Goal: Find specific page/section: Find specific page/section

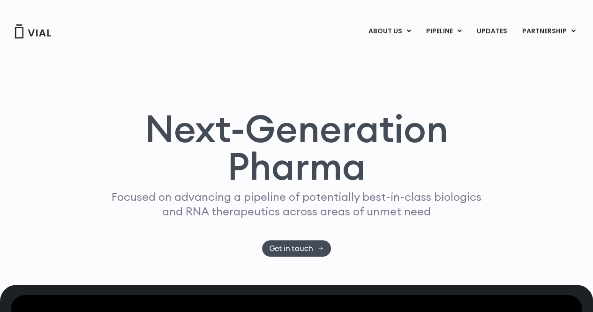
click at [200, 69] on div "Next-Generation Pharma Focused on advancing a pipeline of potentially best-in-c…" at bounding box center [296, 161] width 565 height 245
click at [209, 101] on div "Next-Generation Pharma Focused on advancing a pipeline of potentially best-in-c…" at bounding box center [296, 161] width 565 height 245
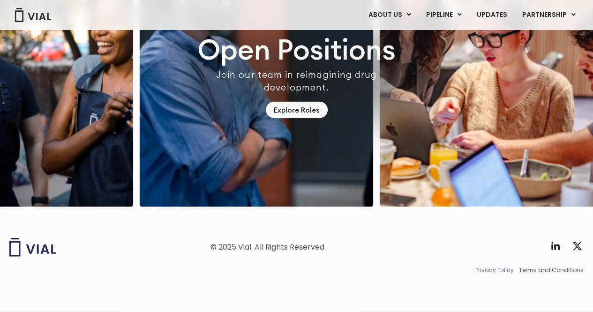
click at [495, 270] on span "Privacy Policy" at bounding box center [495, 270] width 38 height 8
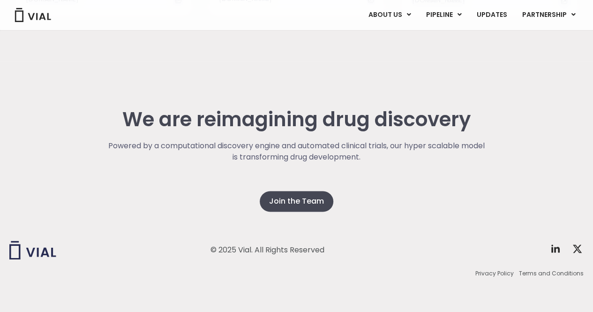
scroll to position [2401, 0]
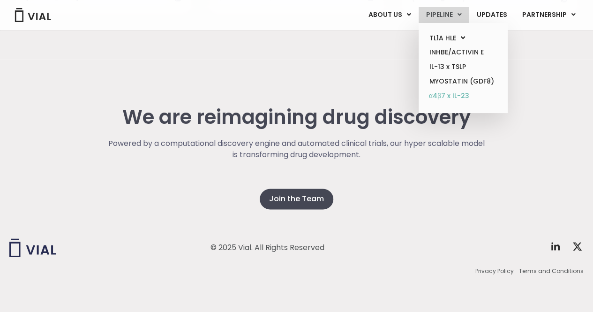
click at [473, 96] on link "α4β7 x IL-23" at bounding box center [463, 96] width 82 height 15
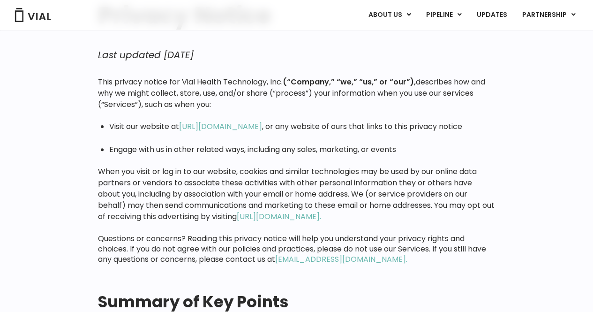
scroll to position [94, 0]
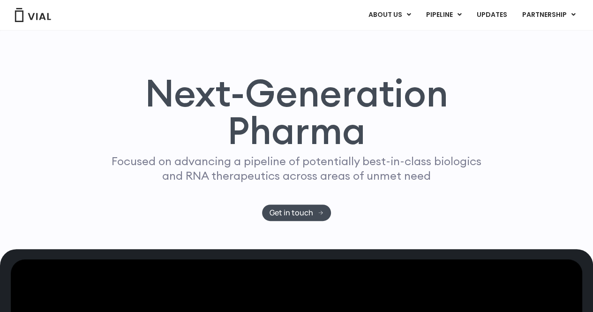
scroll to position [94, 0]
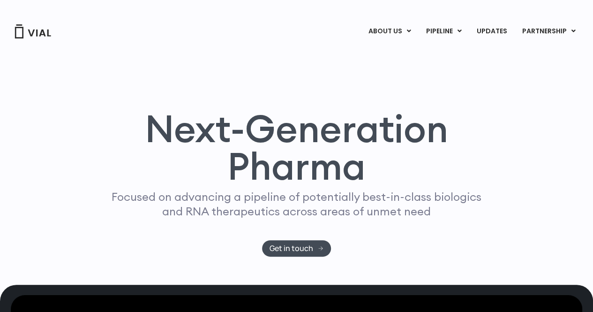
drag, startPoint x: 302, startPoint y: 245, endPoint x: 337, endPoint y: 123, distance: 126.8
click at [337, 123] on h1 "Next-Generation Pharma" at bounding box center [297, 147] width 406 height 75
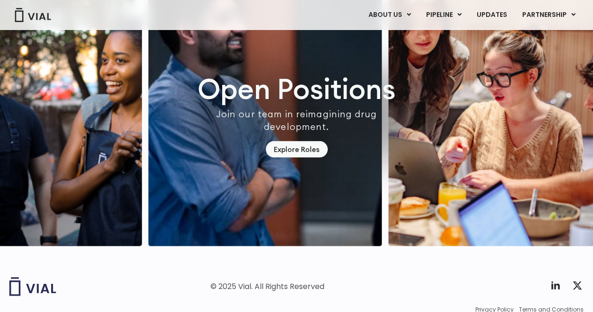
scroll to position [2733, 0]
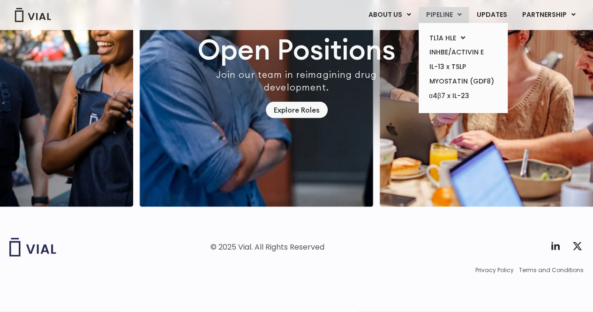
click at [459, 14] on link "PIPELINE" at bounding box center [444, 15] width 50 height 16
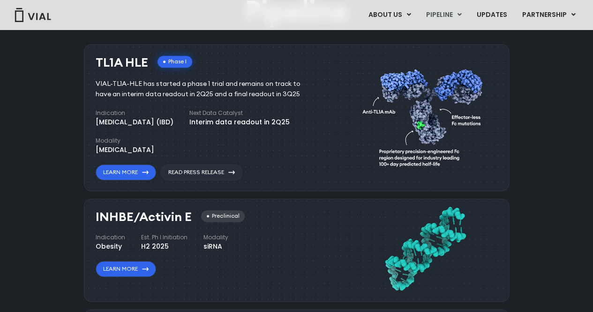
scroll to position [576, 0]
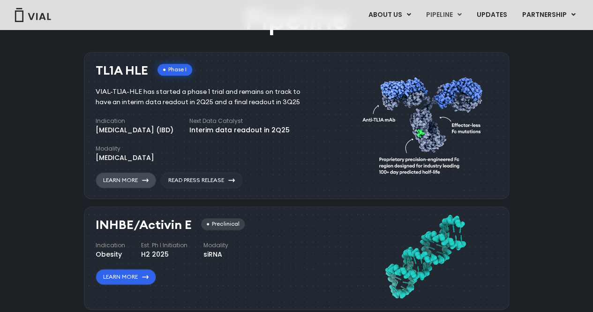
click at [115, 187] on link "Learn More" at bounding box center [126, 180] width 60 height 16
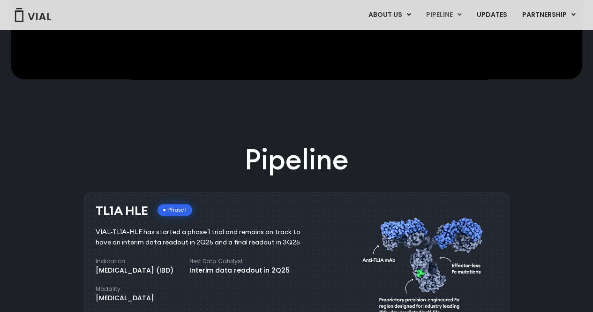
scroll to position [435, 0]
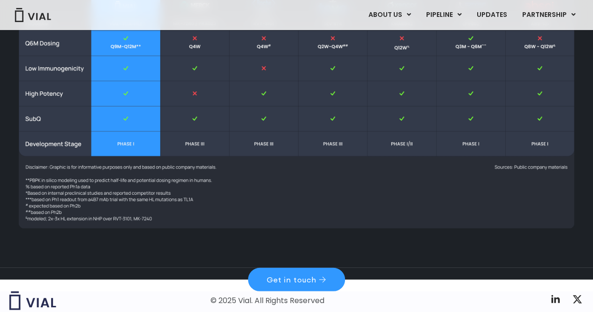
scroll to position [1280, 0]
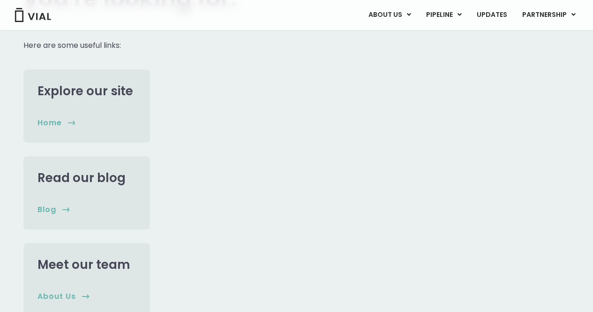
scroll to position [234, 0]
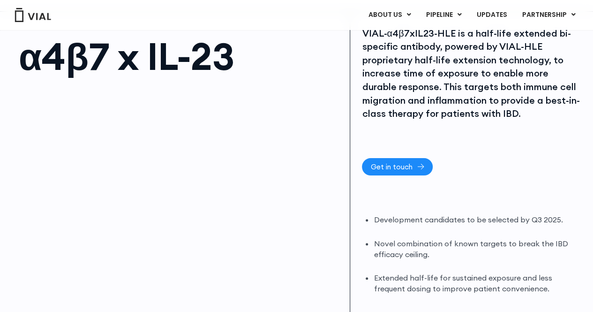
click at [391, 163] on span "Get in touch" at bounding box center [391, 166] width 42 height 7
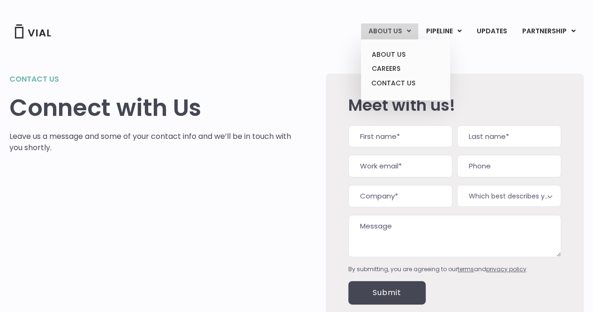
click at [378, 39] on ul "ABOUT US CAREERS CONTACT US" at bounding box center [405, 69] width 89 height 61
click at [380, 55] on link "ABOUT US" at bounding box center [405, 54] width 82 height 15
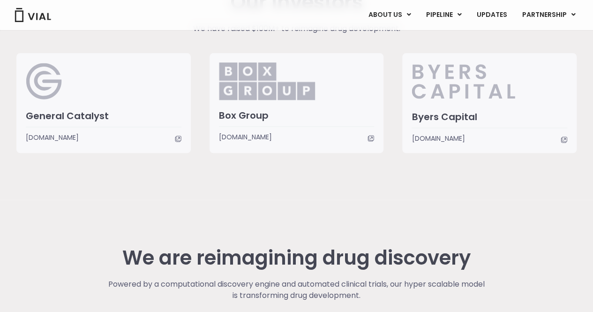
scroll to position [2167, 0]
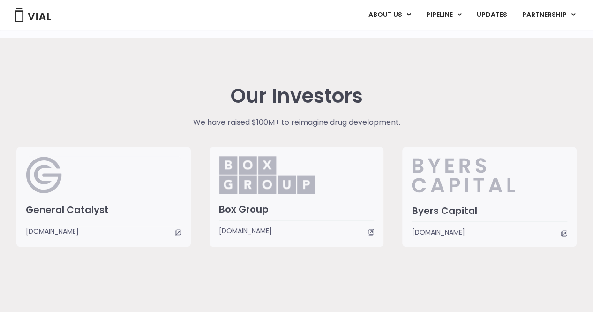
click at [48, 15] on img at bounding box center [33, 15] width 38 height 14
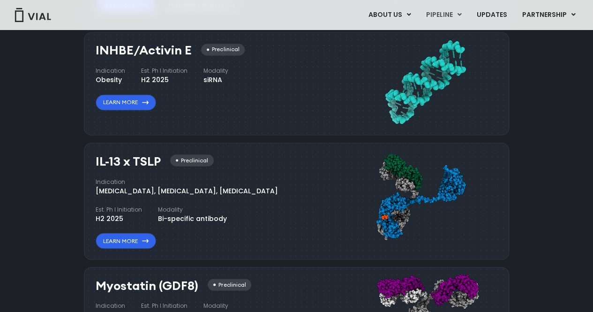
scroll to position [763, 0]
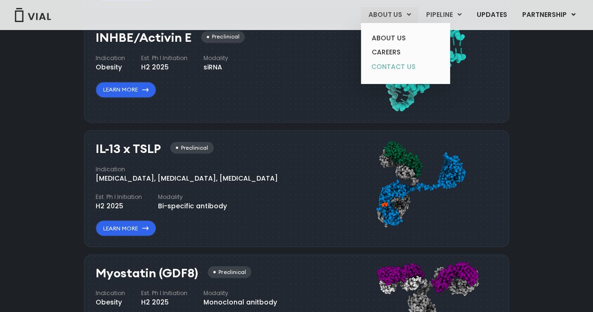
click at [405, 65] on link "CONTACT US" at bounding box center [405, 67] width 82 height 15
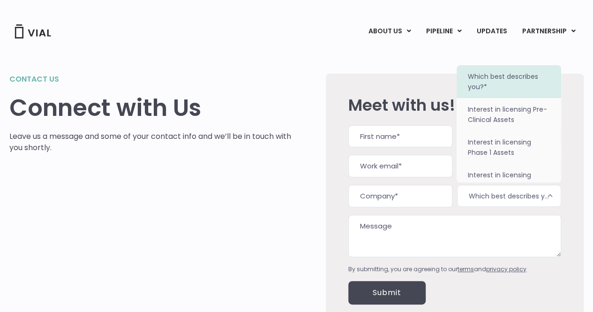
click at [519, 190] on span "Which best describes you?*" at bounding box center [509, 196] width 104 height 22
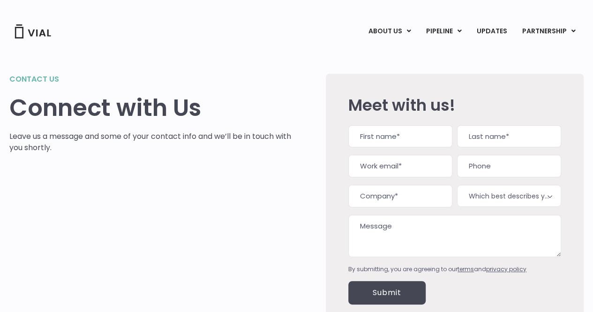
drag, startPoint x: 307, startPoint y: 72, endPoint x: 316, endPoint y: 72, distance: 9.4
click at [308, 72] on div "Contact us Connect with Us Leave us a message and some of your contact info and…" at bounding box center [296, 188] width 574 height 298
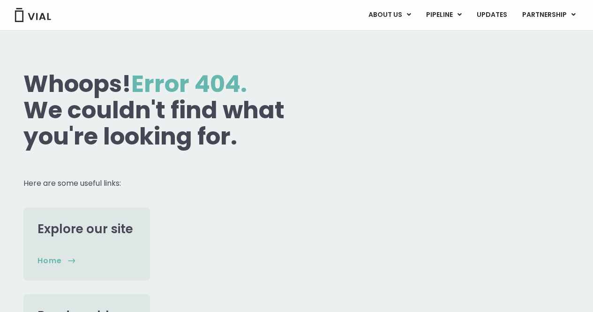
scroll to position [141, 0]
